Goal: Information Seeking & Learning: Learn about a topic

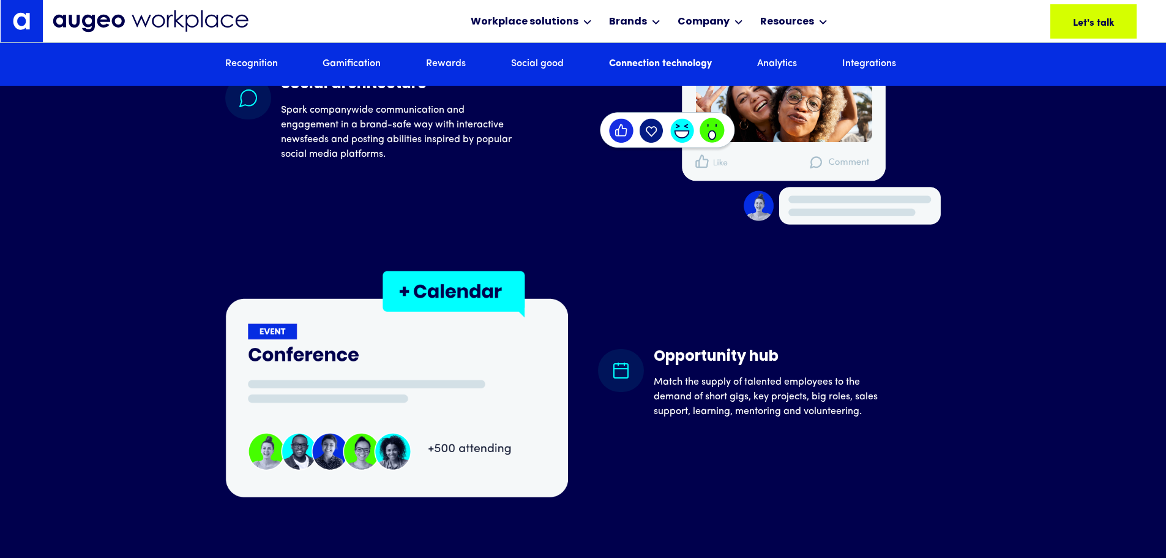
scroll to position [5862, 0]
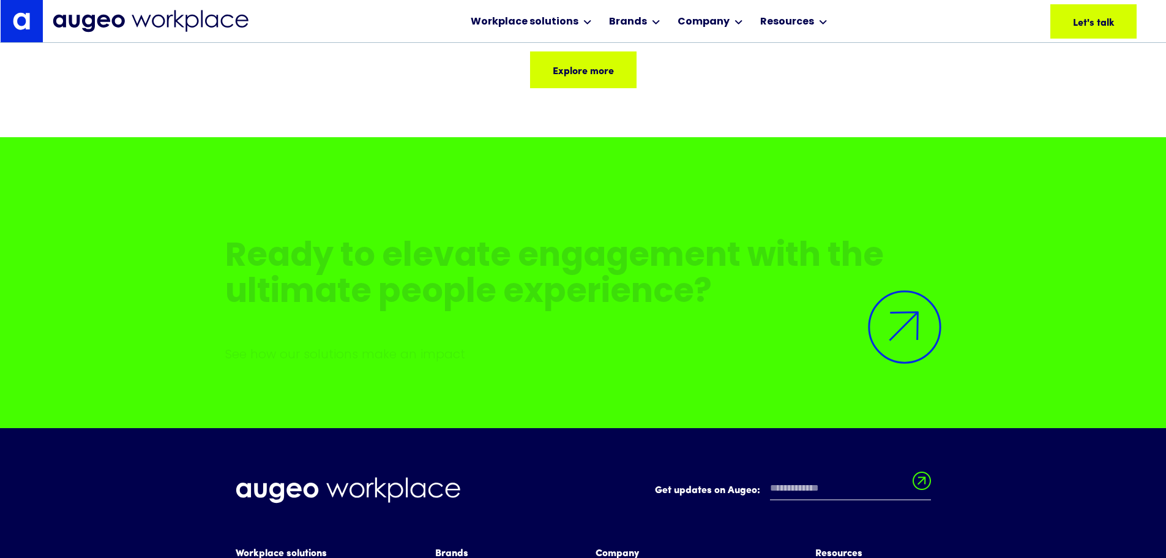
scroll to position [8936, 0]
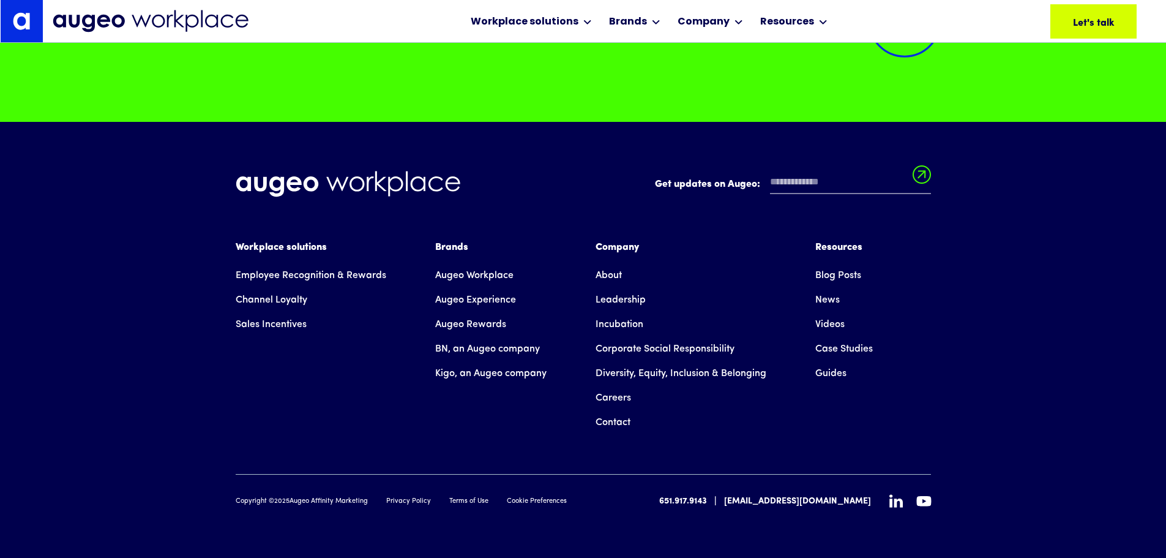
copy div "Augeo Affinity Marketing"
drag, startPoint x: 369, startPoint y: 502, endPoint x: 293, endPoint y: 502, distance: 76.5
click at [293, 502] on div "Copyright © 2025 Augeo Affinity Marketing Privacy Policy Terms of Use Cookie Pr…" at bounding box center [401, 501] width 331 height 10
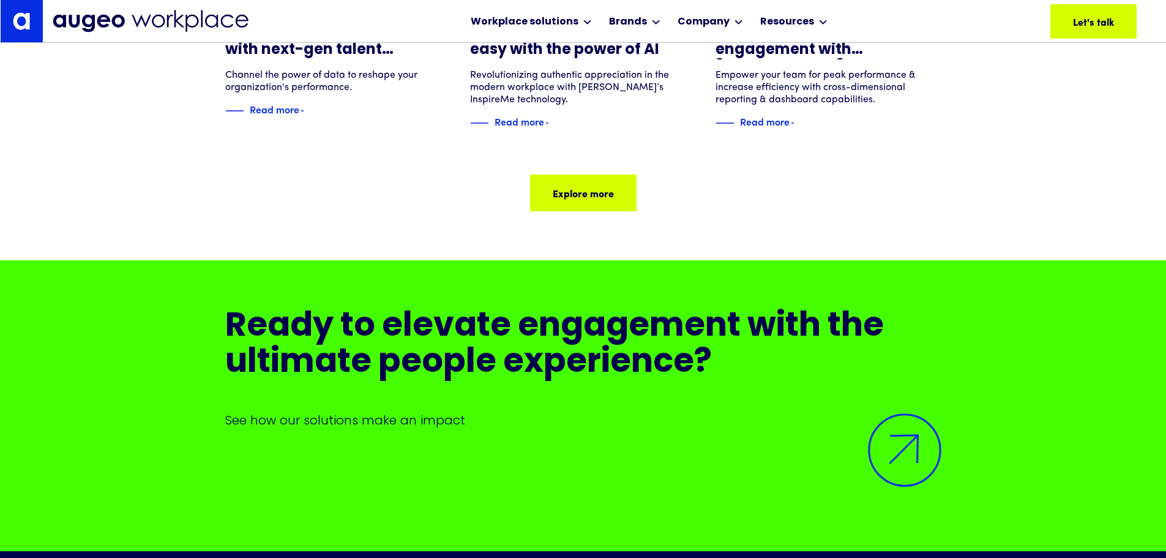
scroll to position [8504, 0]
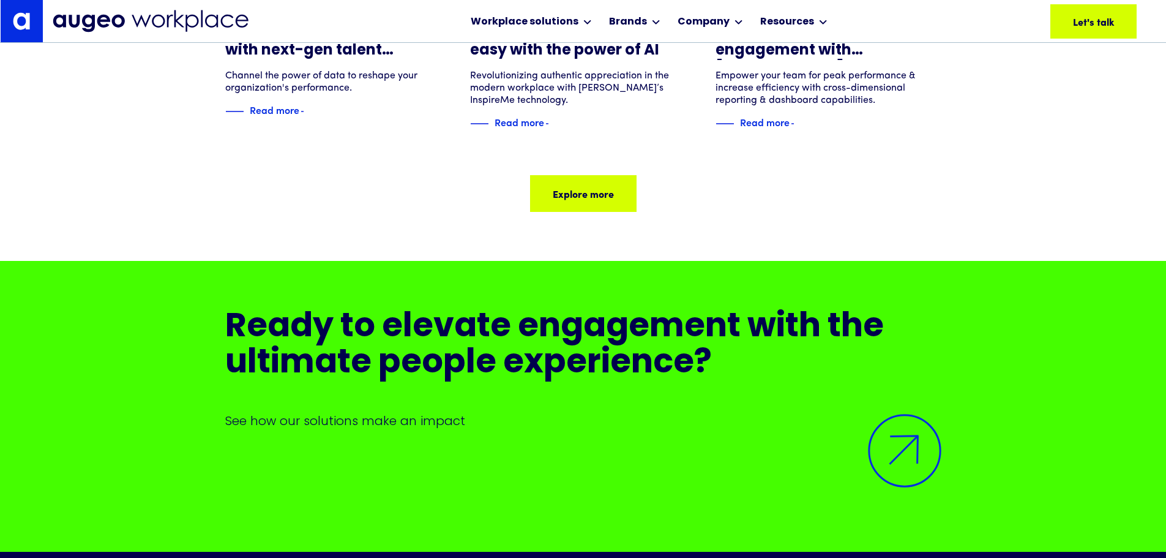
drag, startPoint x: 258, startPoint y: 20, endPoint x: 93, endPoint y: 23, distance: 164.7
click at [93, 23] on div "Workplace solutions Employee Recognition & Rewards Channel Loyalty Sales Incent…" at bounding box center [595, 21] width 1085 height 42
drag, startPoint x: 93, startPoint y: 23, endPoint x: 48, endPoint y: 104, distance: 93.2
click at [48, 104] on div "Blog post Ignite organizational success with next-gen talent optimization Chann…" at bounding box center [583, 36] width 1166 height 449
